Goal: Task Accomplishment & Management: Use online tool/utility

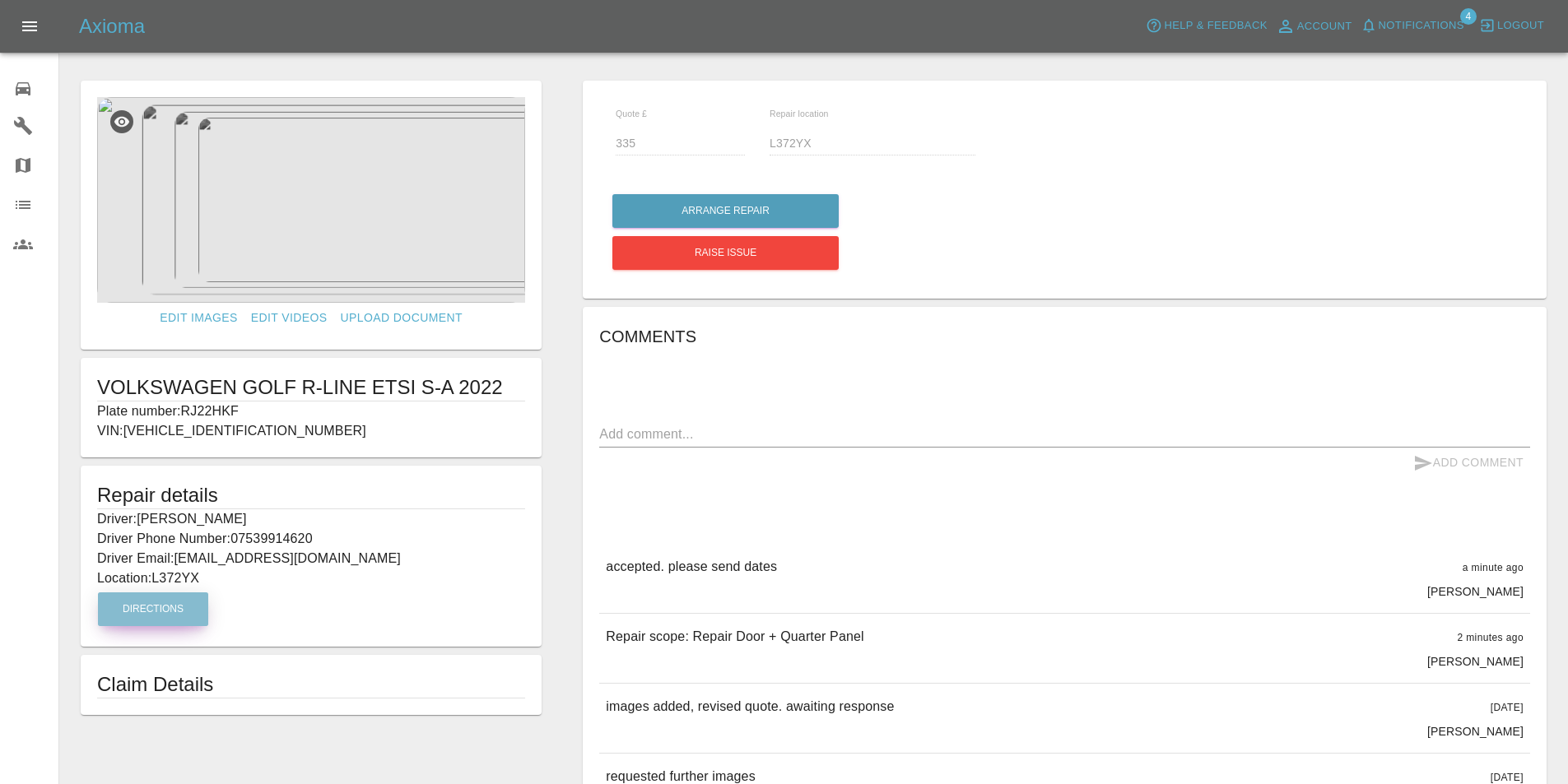
click at [178, 614] on button "Directions" at bounding box center [153, 609] width 110 height 34
click at [732, 214] on button "Arrange Repair" at bounding box center [725, 211] width 227 height 34
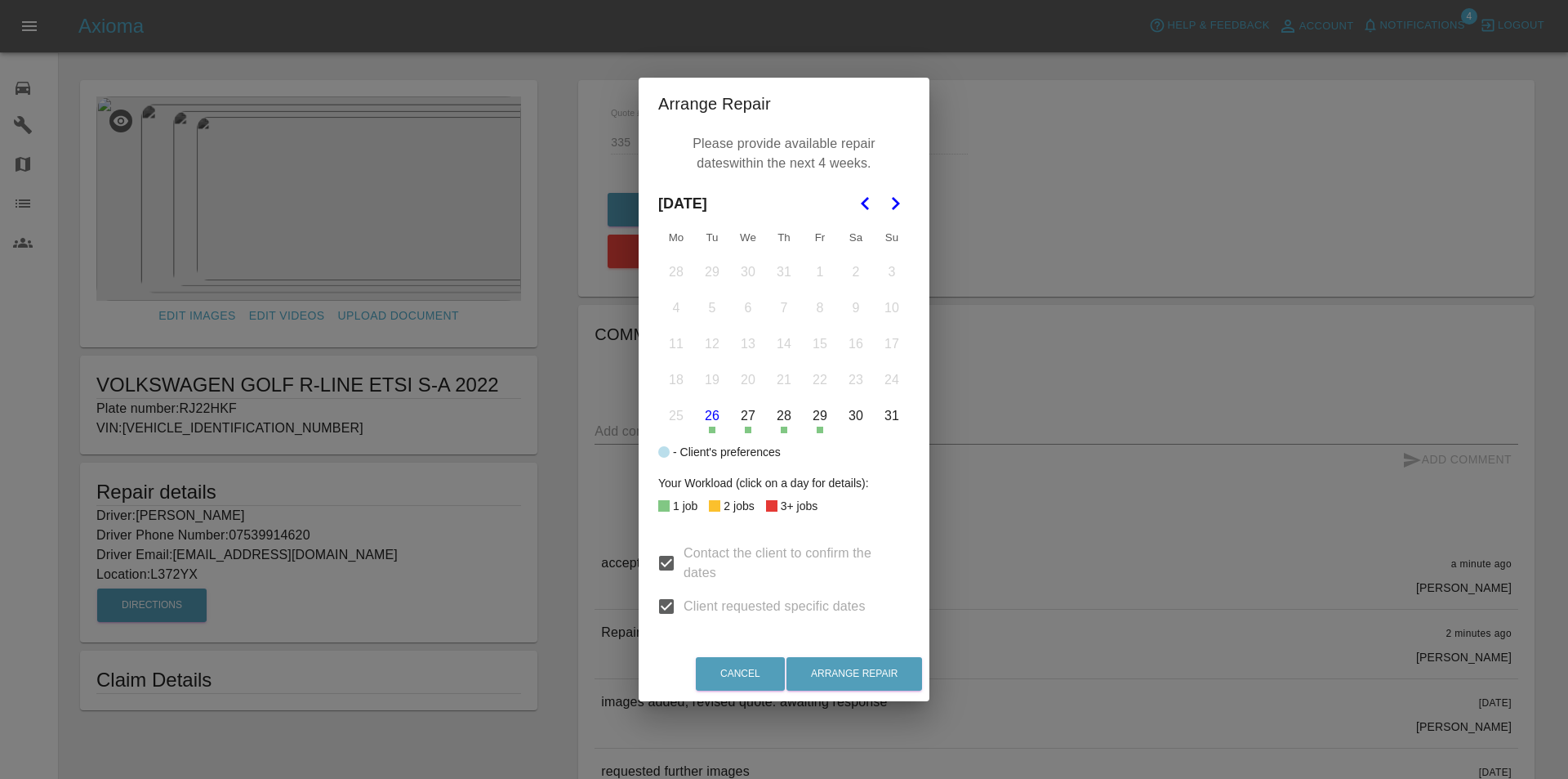
click at [900, 198] on icon "Go to the Next Month" at bounding box center [894, 203] width 19 height 19
click at [816, 303] on button "12" at bounding box center [820, 308] width 34 height 34
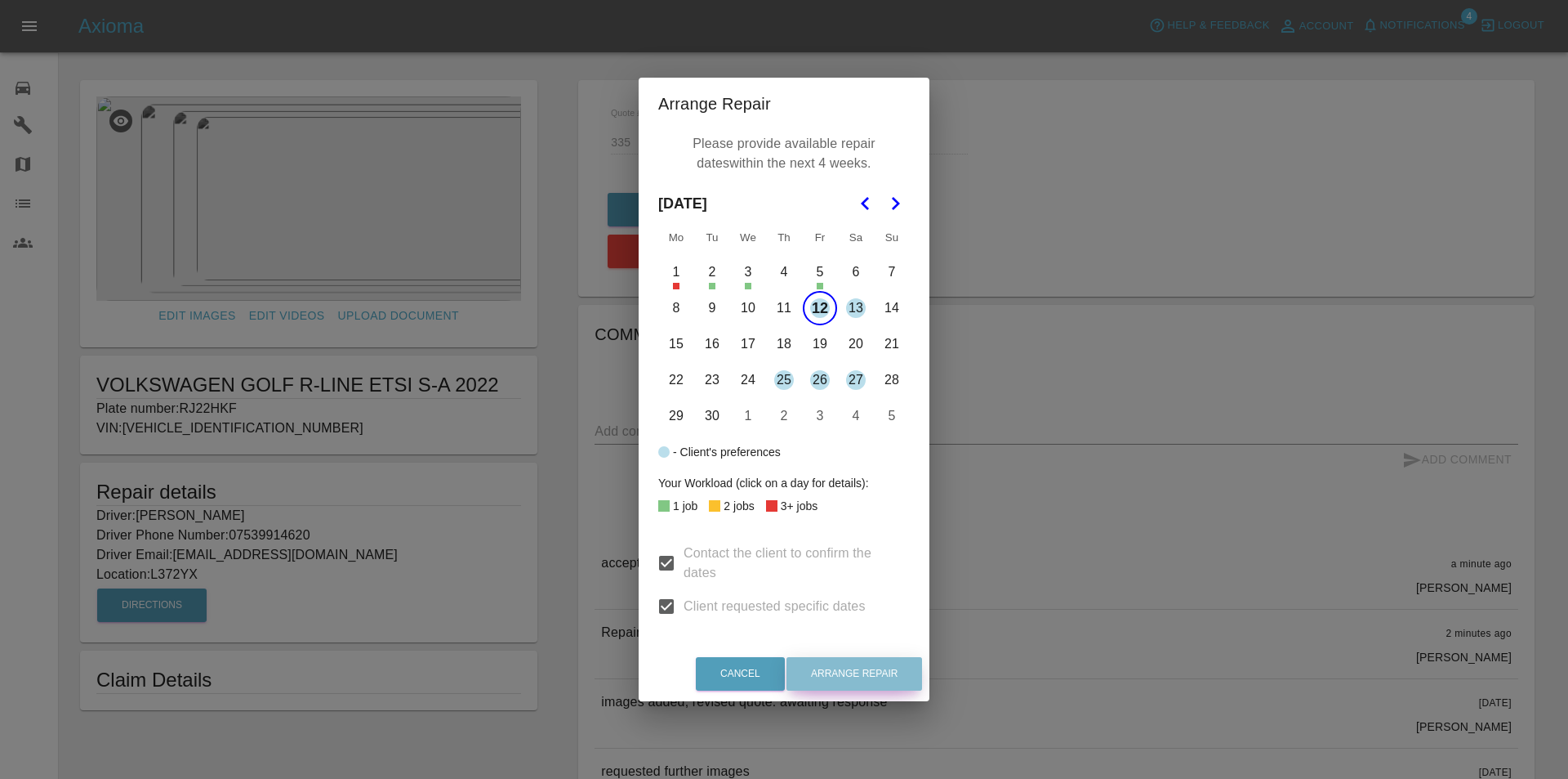
click at [854, 666] on button "Arrange Repair" at bounding box center [855, 674] width 136 height 34
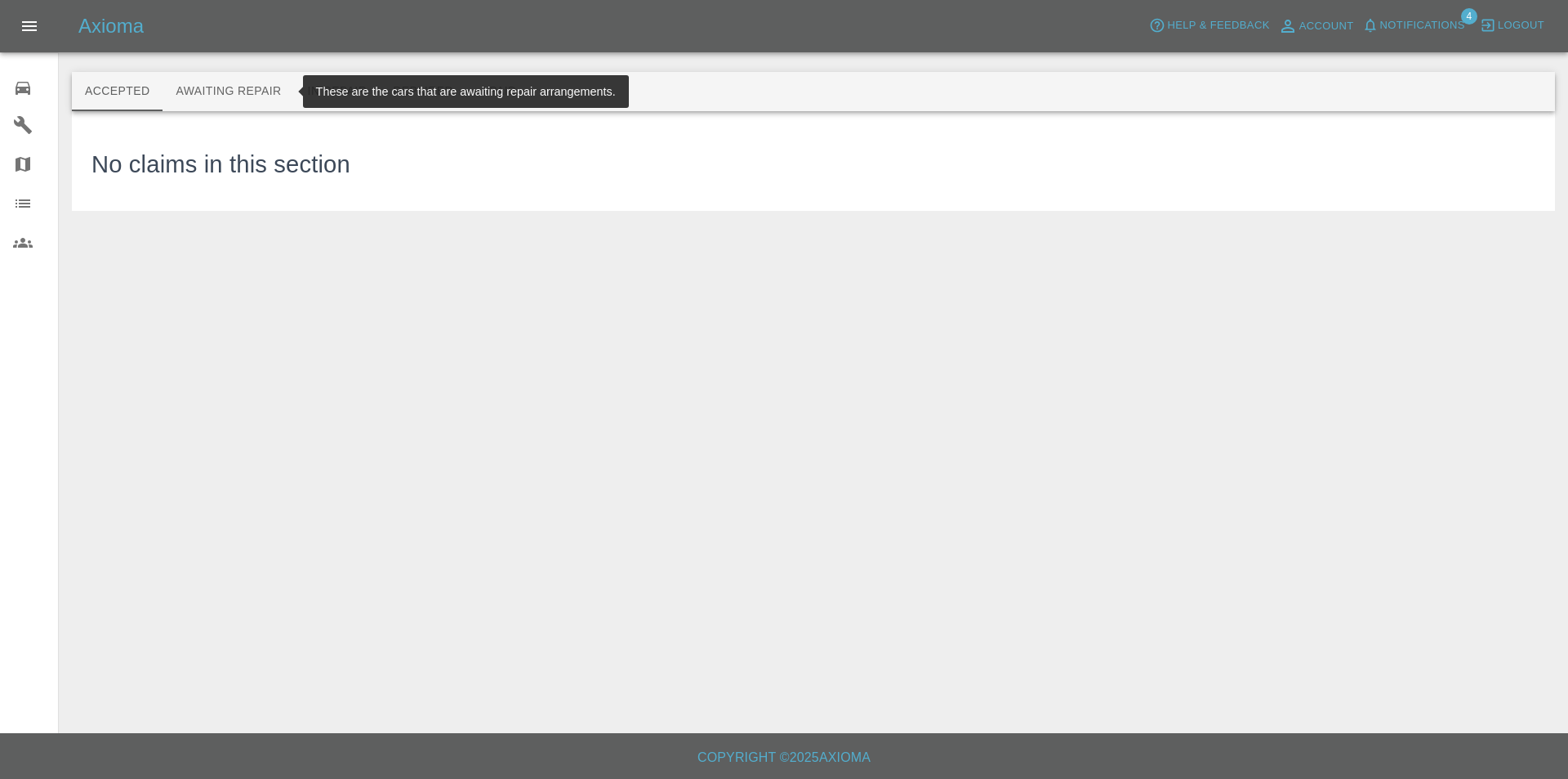
click at [218, 81] on button "Awaiting Repair" at bounding box center [228, 91] width 132 height 39
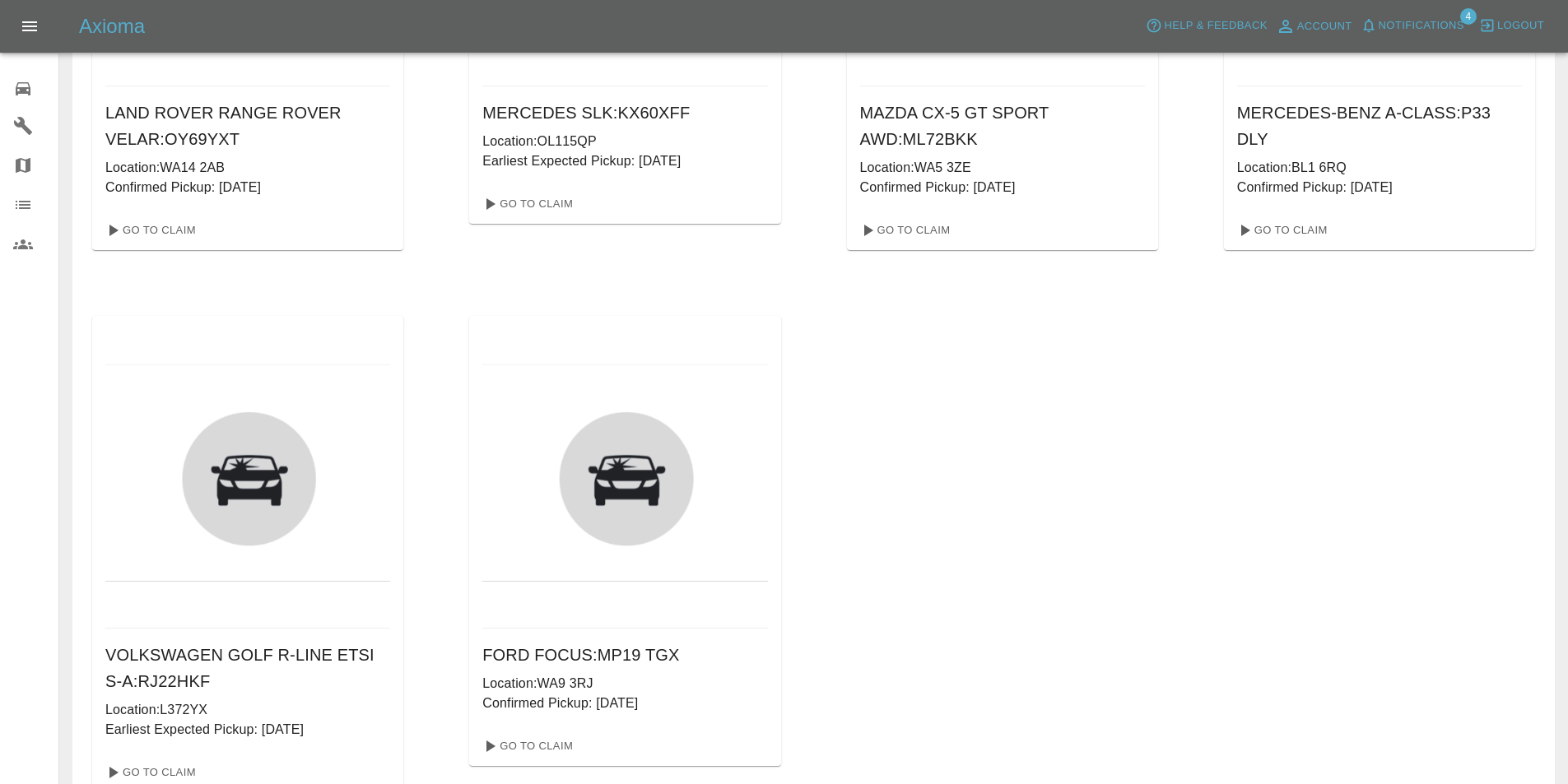
scroll to position [1480, 0]
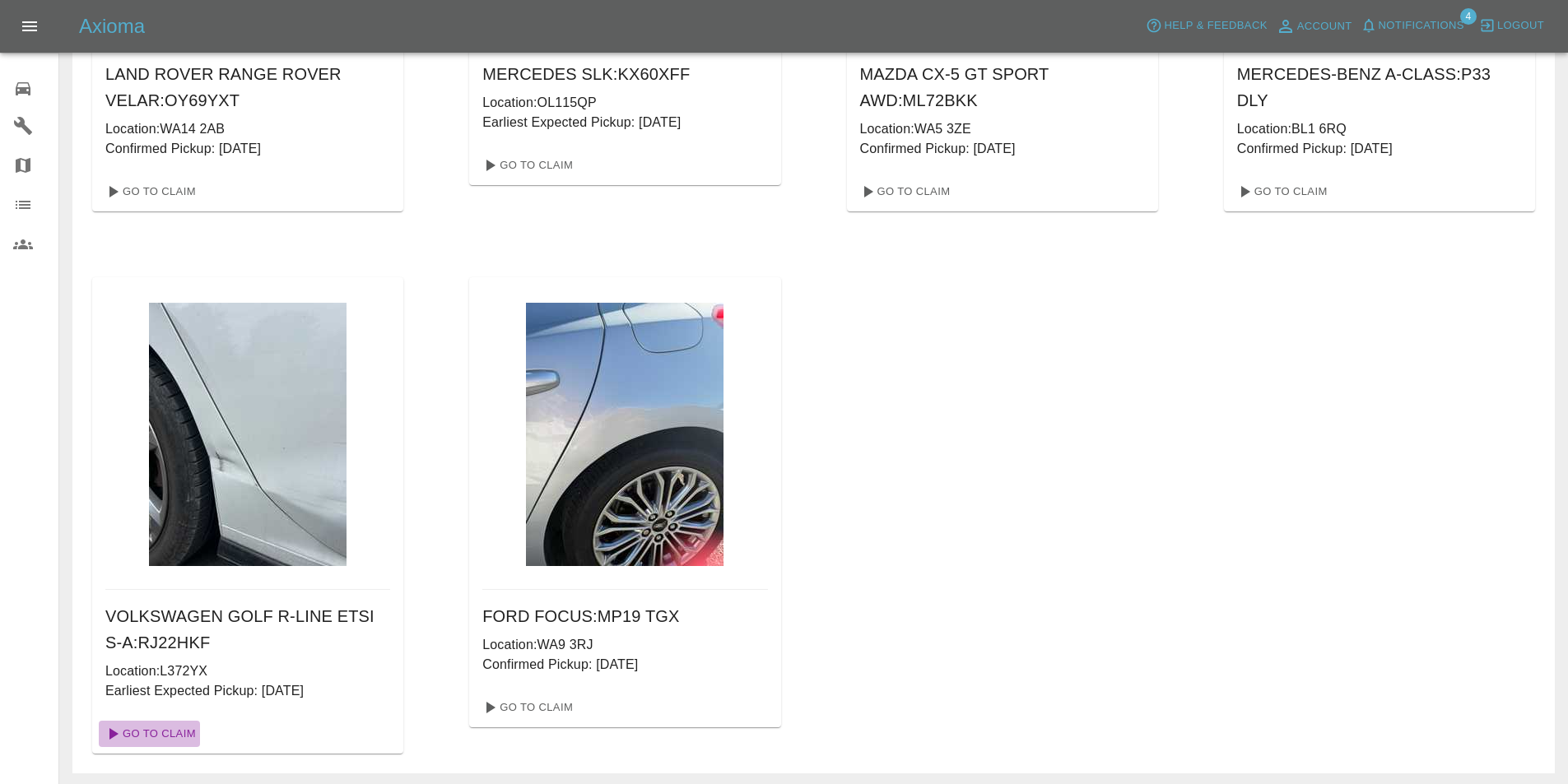
click at [166, 730] on link "Go To Claim" at bounding box center [150, 733] width 101 height 26
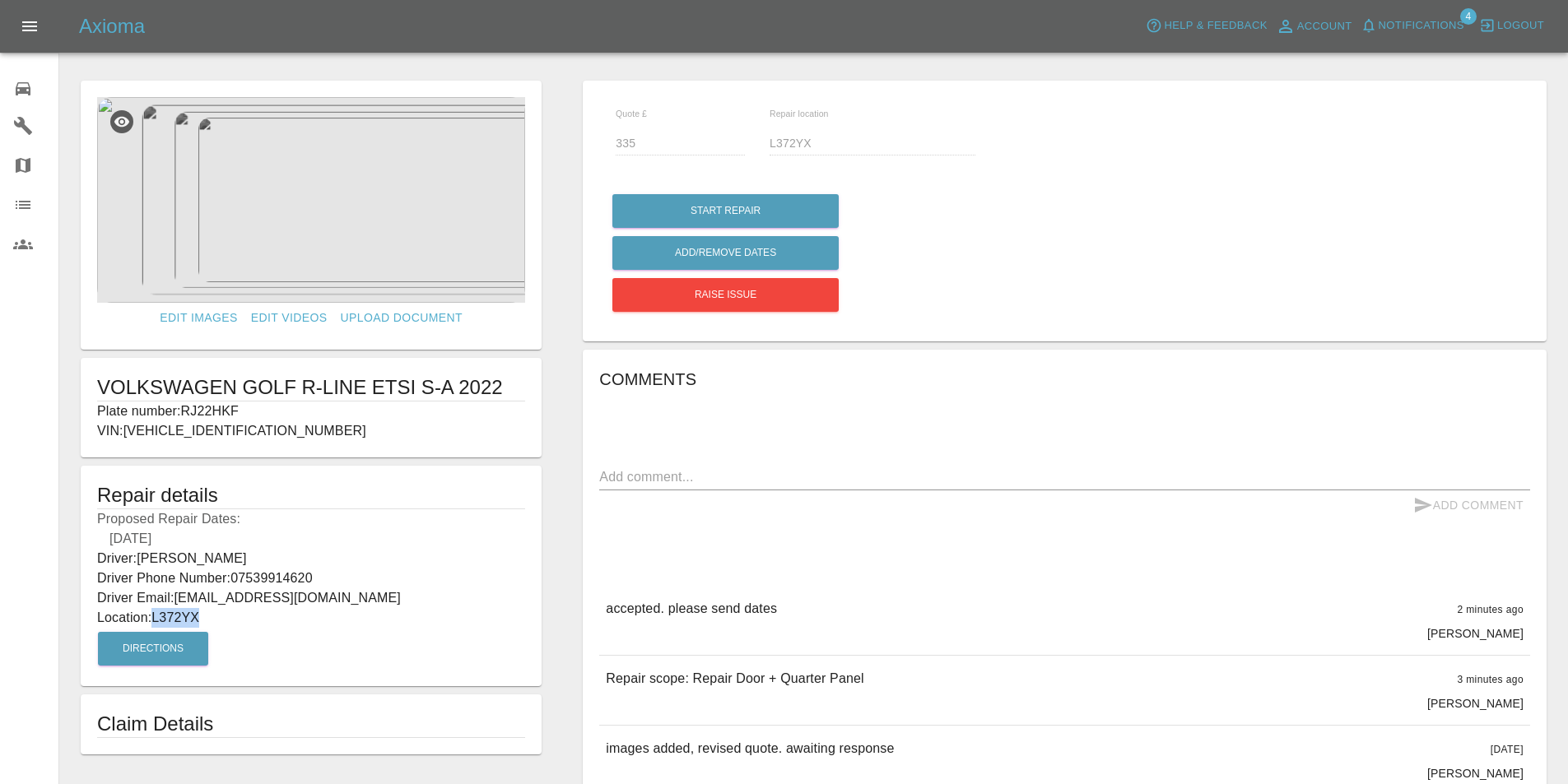
drag, startPoint x: 205, startPoint y: 618, endPoint x: 156, endPoint y: 611, distance: 49.5
click at [156, 611] on p "Location: L372YX" at bounding box center [311, 617] width 428 height 19
copy p "L372YX"
click at [239, 625] on p "Location: L372YX" at bounding box center [311, 617] width 428 height 19
click at [230, 617] on p "Location: L372YX" at bounding box center [311, 617] width 428 height 19
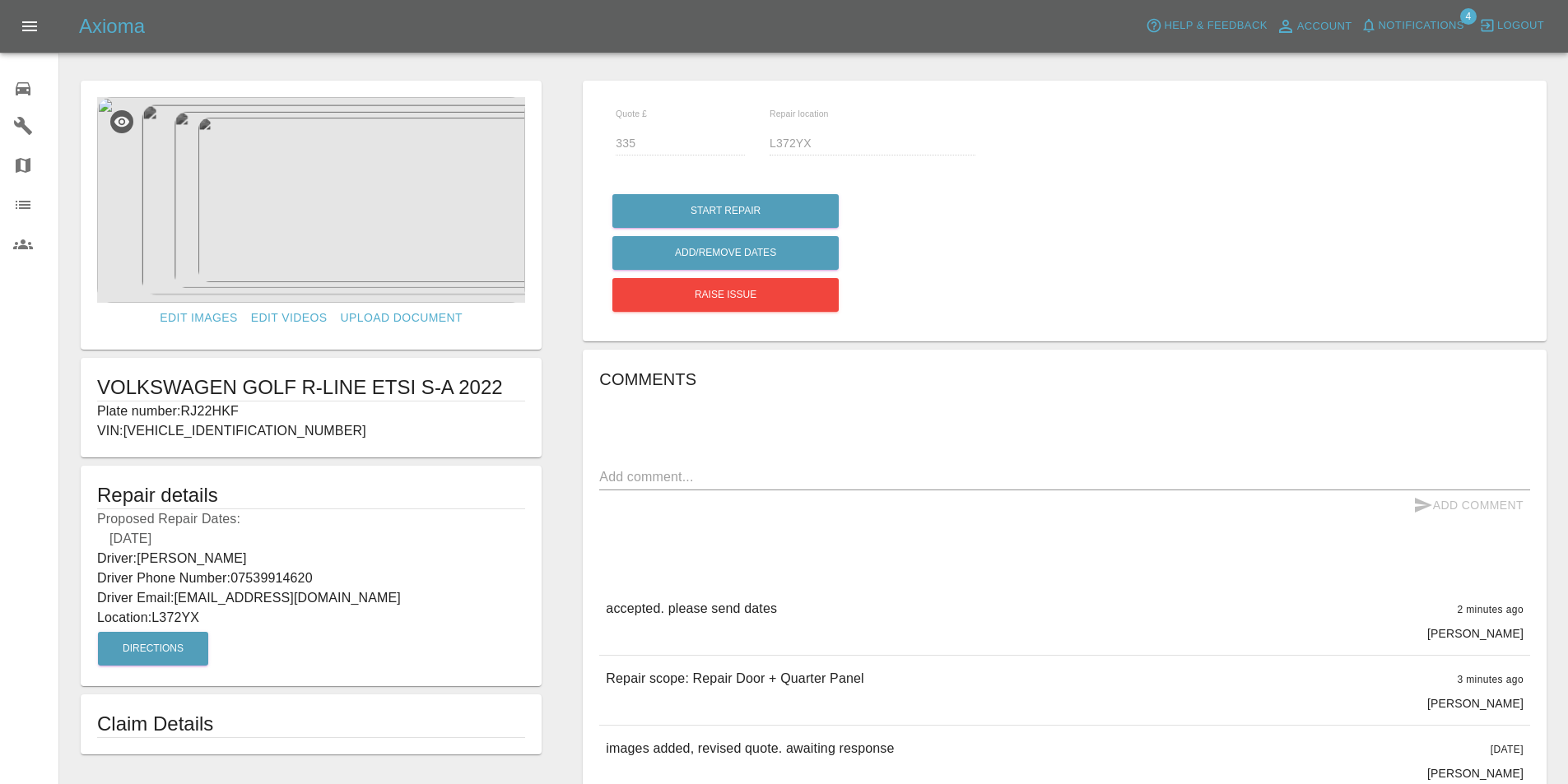
click at [224, 602] on p "Driver Email: [EMAIL_ADDRESS][DOMAIN_NAME]" at bounding box center [311, 597] width 428 height 19
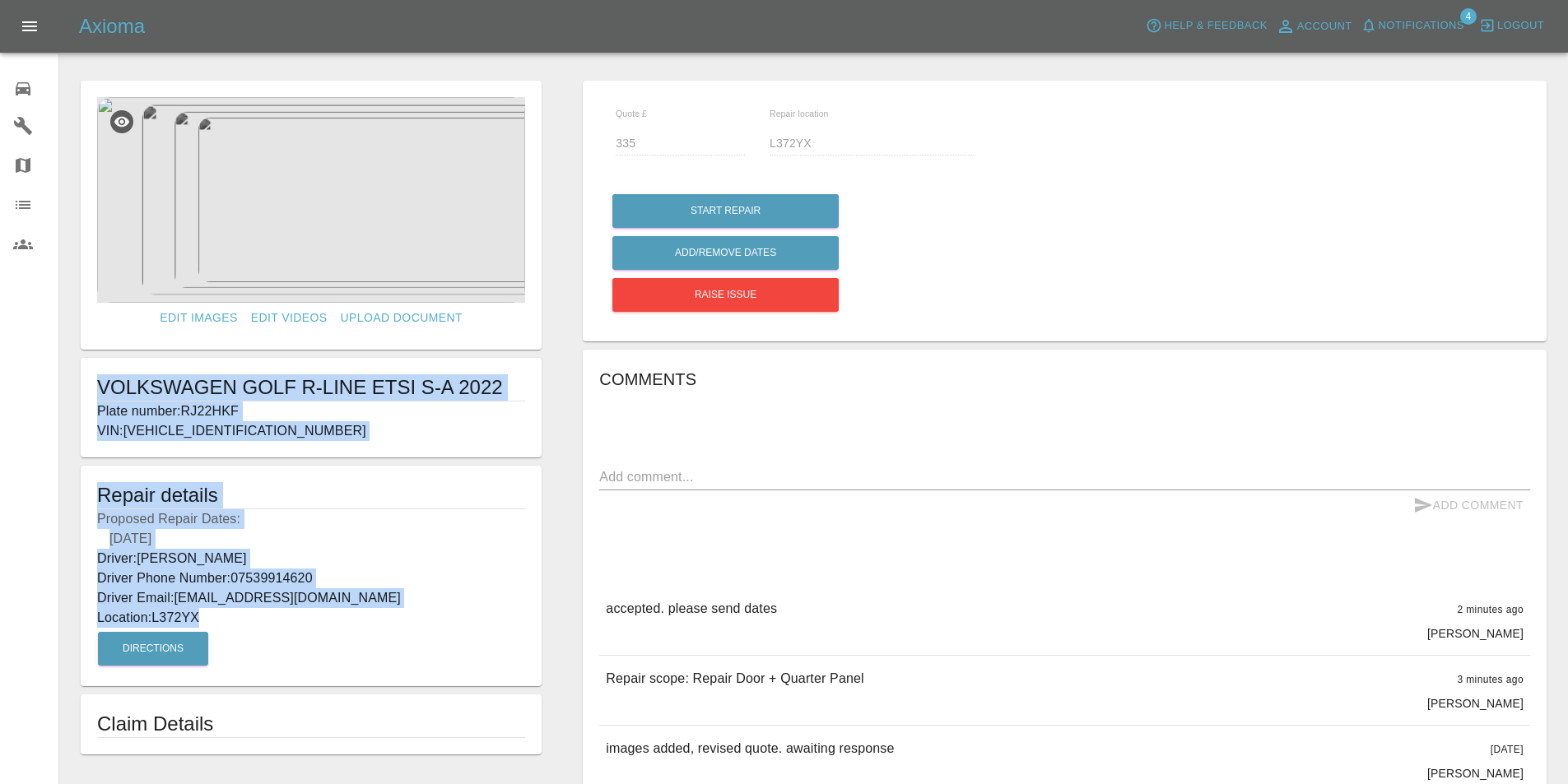
drag, startPoint x: 208, startPoint y: 616, endPoint x: 77, endPoint y: 381, distance: 269.0
click at [77, 381] on form "Edit Images Edit Videos Upload Document VOLKSWAGEN GOLF R-LINE ETSI S-A 2022 Pl…" at bounding box center [311, 416] width 478 height 673
copy form "VOLKSWAGEN GOLF R-LINE ETSI S-A 2022 Plate number: RJ22HKF VIN: [VEHICLE_IDENTI…"
